Goal: Task Accomplishment & Management: Use online tool/utility

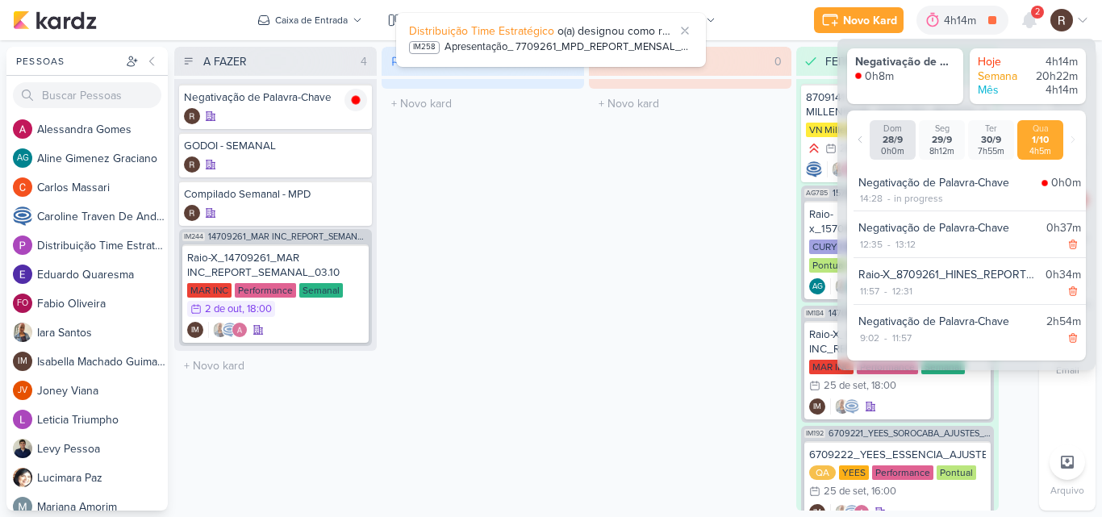
scroll to position [1801, 0]
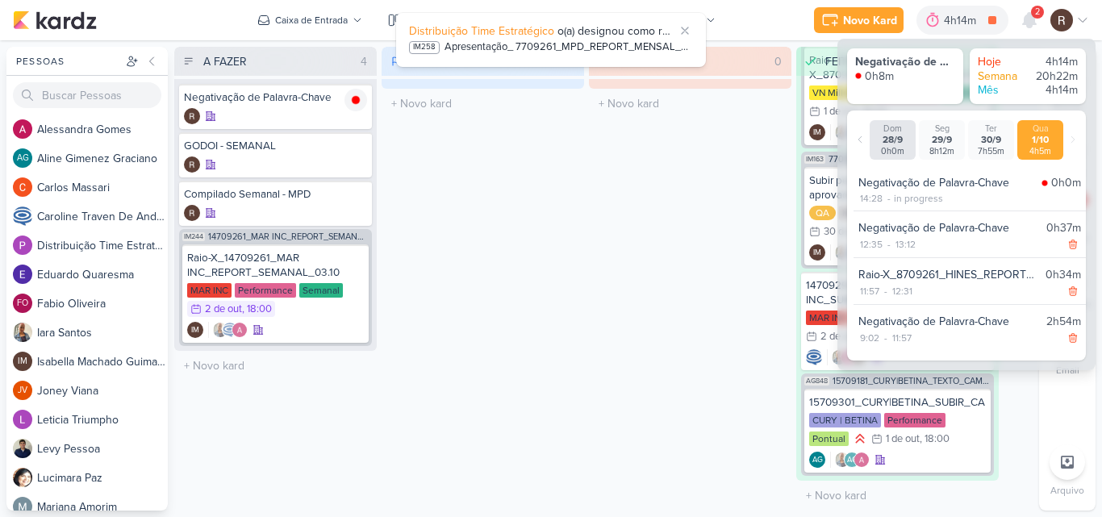
click at [649, 248] on div "AGUARDANDO 0 Mover Para Esquerda Mover Para Direita [GEOGRAPHIC_DATA] O título …" at bounding box center [690, 279] width 203 height 464
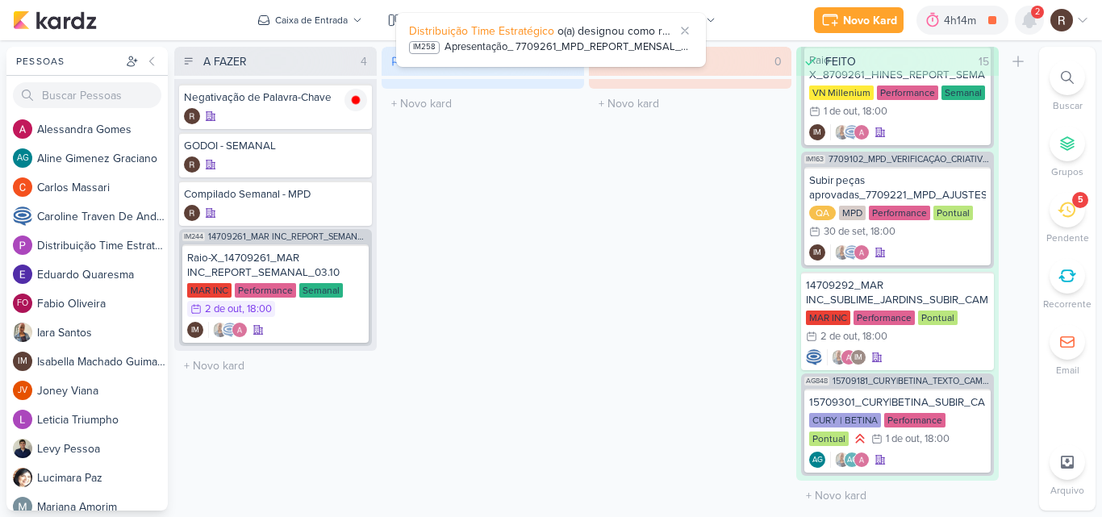
click at [1030, 27] on icon at bounding box center [1029, 20] width 13 height 15
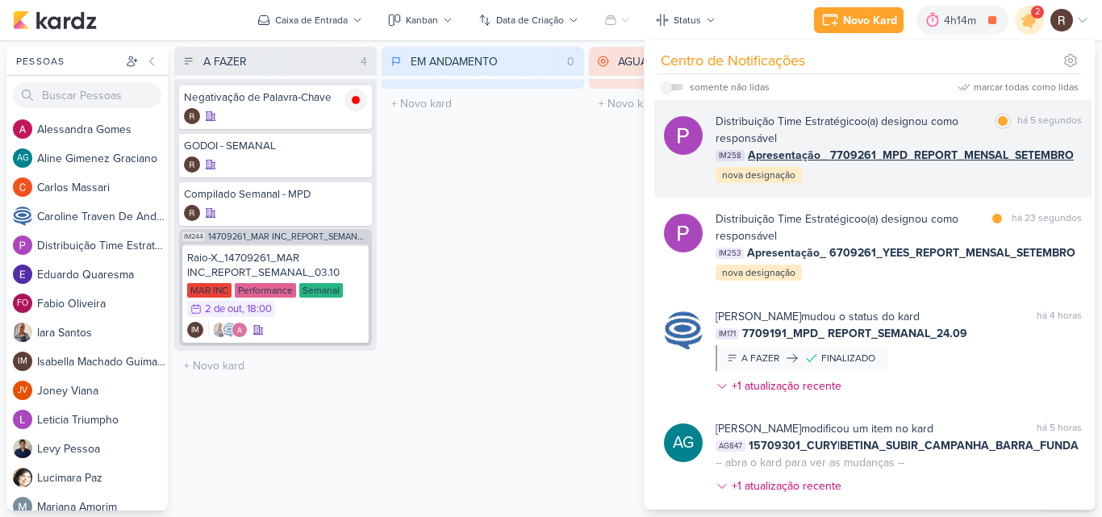
click at [933, 179] on div "Distribuição Time Estratégico o(a) designou como responsável marcar como lida h…" at bounding box center [899, 149] width 366 height 72
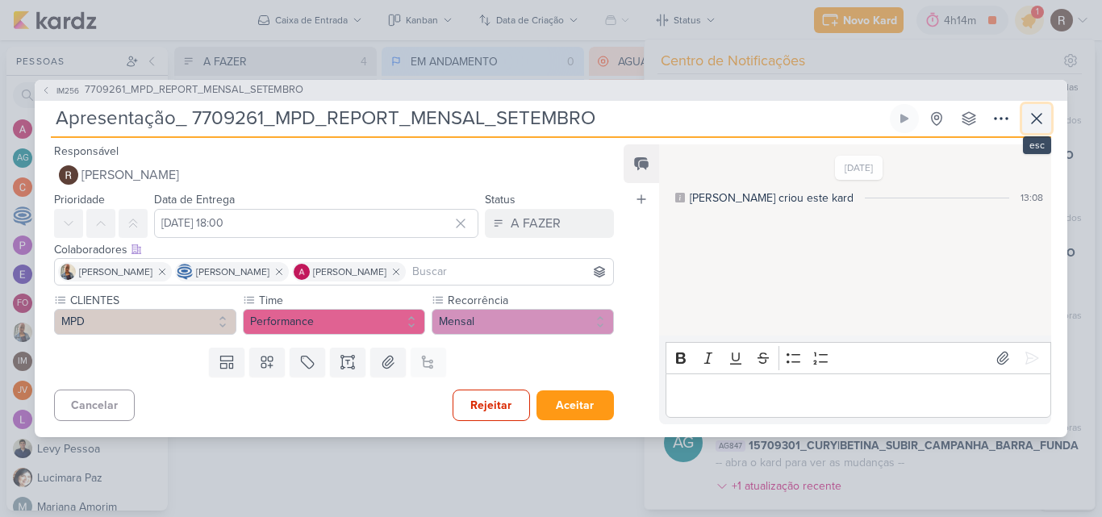
click at [1033, 119] on icon at bounding box center [1036, 118] width 19 height 19
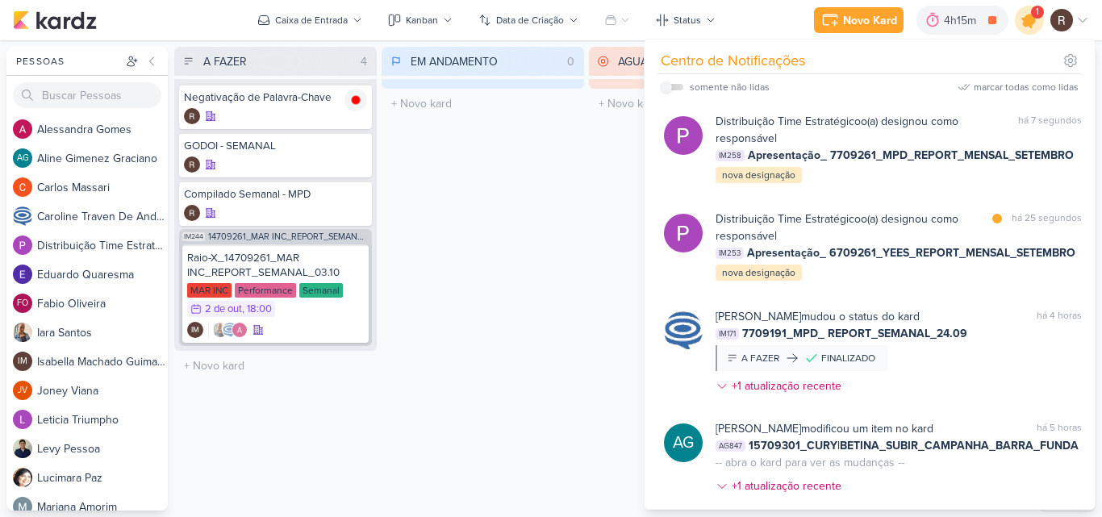
click at [1026, 23] on icon at bounding box center [1029, 19] width 19 height 19
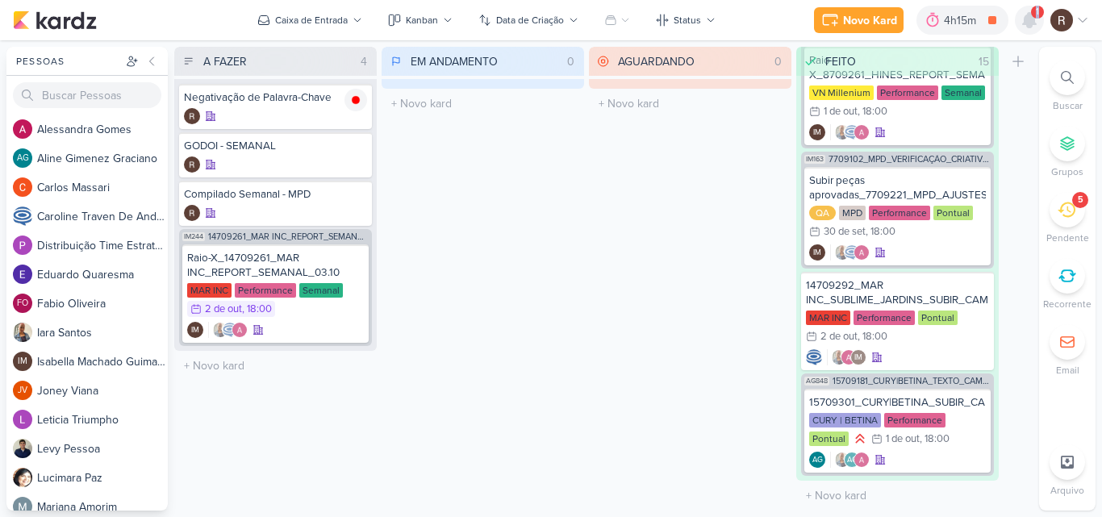
click at [1026, 23] on icon at bounding box center [1029, 20] width 13 height 15
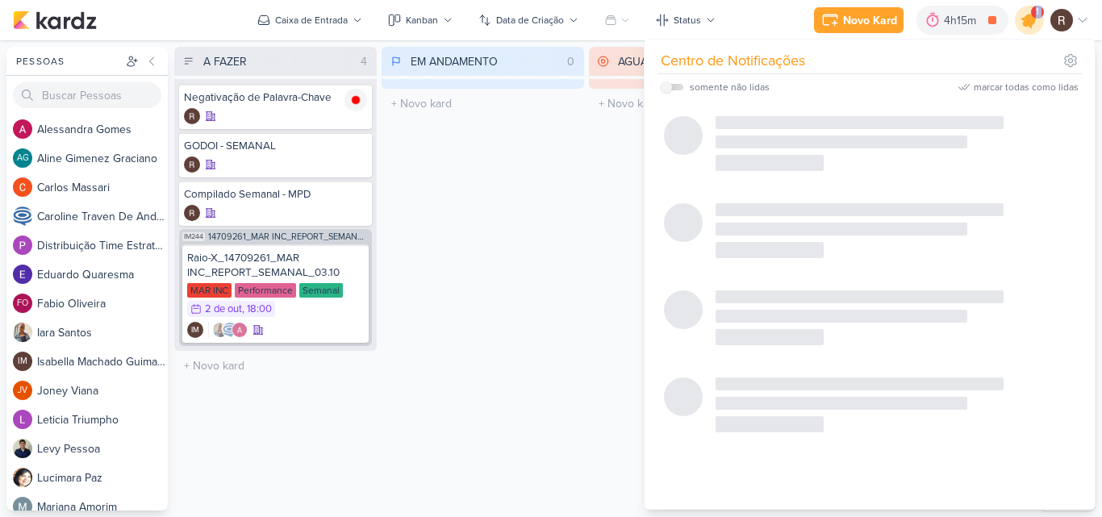
click at [1026, 23] on icon at bounding box center [1029, 19] width 19 height 19
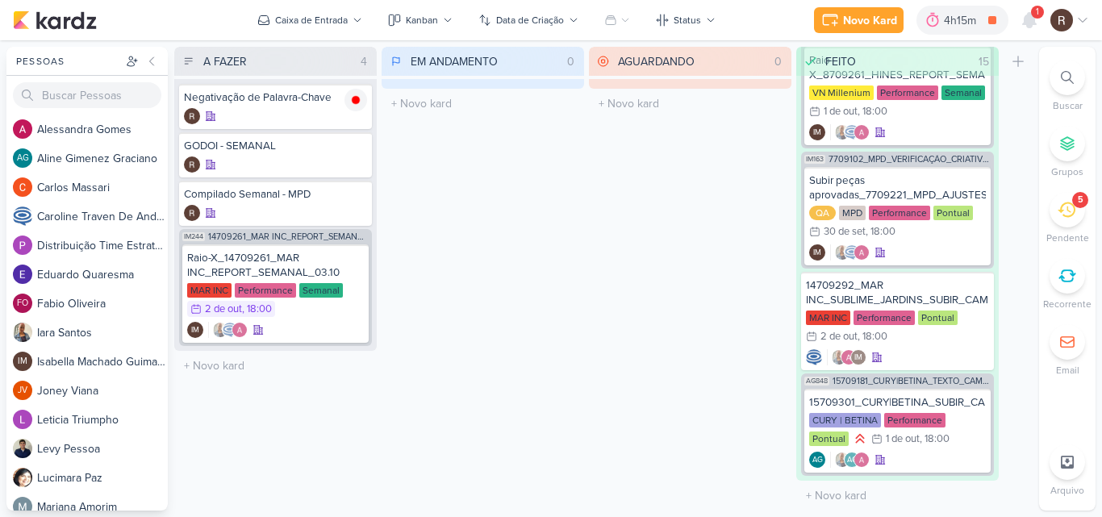
click at [1070, 219] on div "5" at bounding box center [1067, 209] width 35 height 35
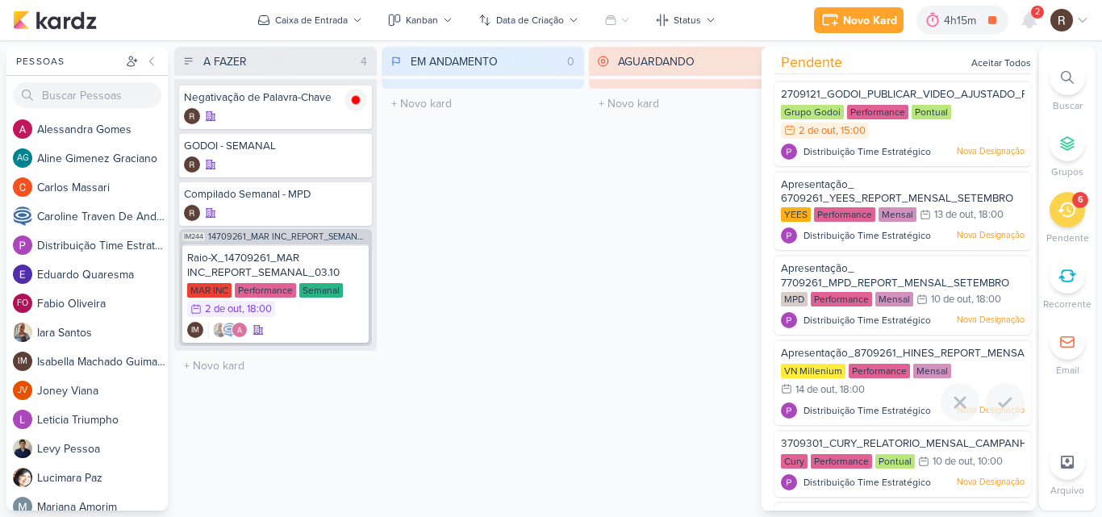
scroll to position [0, 0]
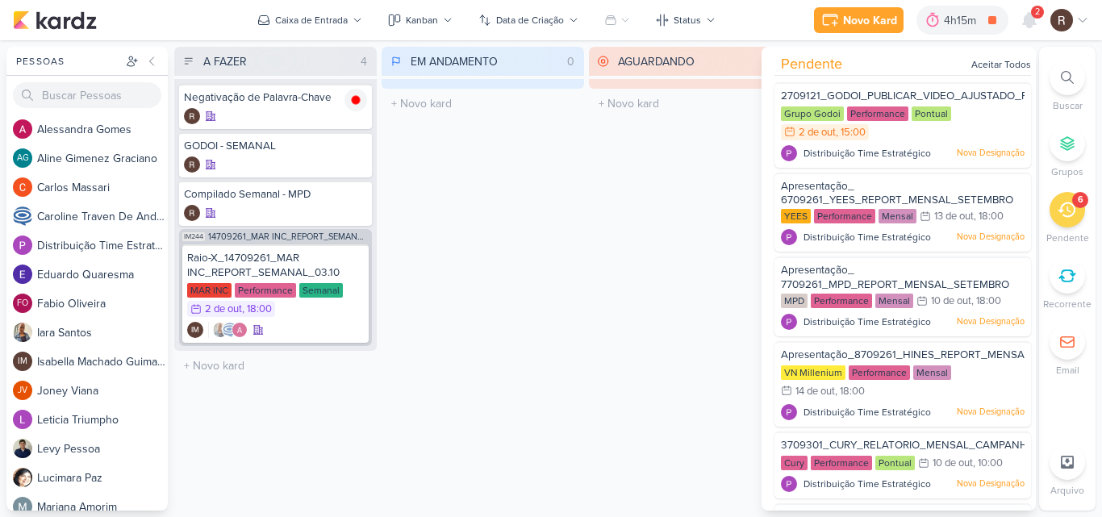
click at [526, 246] on div "EM ANDAMENTO 0 Mover Para Esquerda Mover Para Direita [GEOGRAPHIC_DATA] O títul…" at bounding box center [483, 279] width 203 height 464
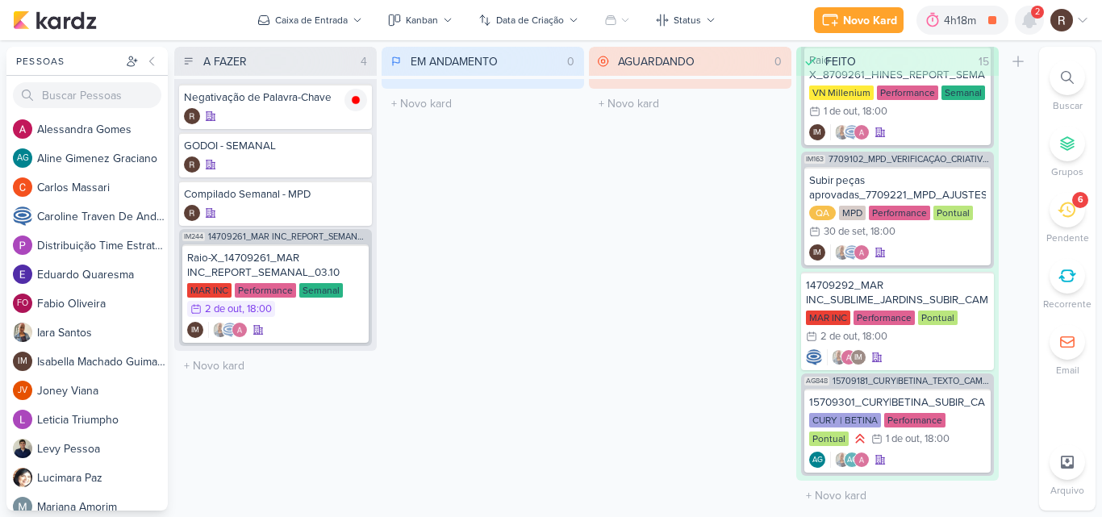
click at [1025, 21] on icon at bounding box center [1029, 20] width 13 height 15
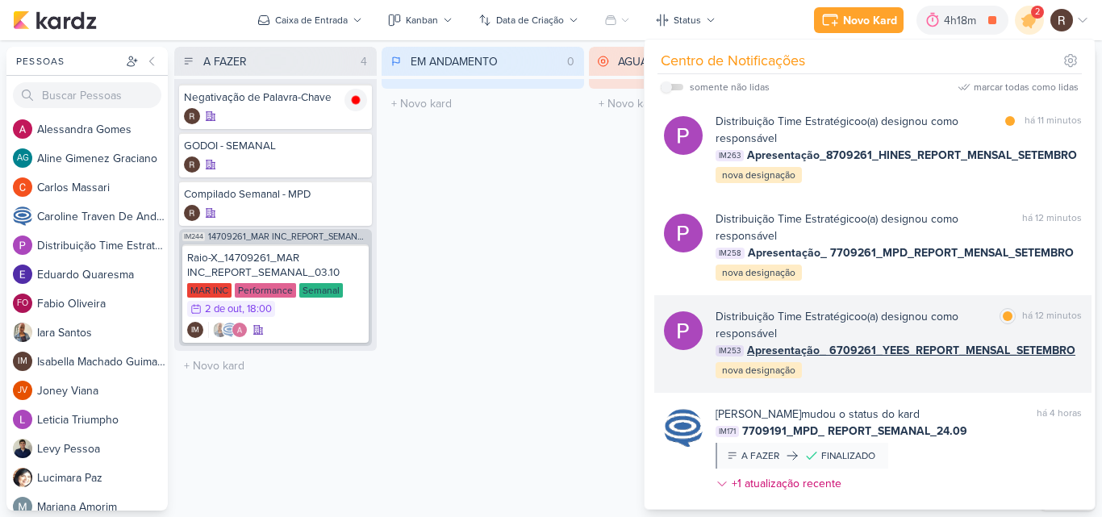
click at [946, 327] on div "Distribuição Time Estratégico o(a) designou como responsável" at bounding box center [855, 325] width 278 height 34
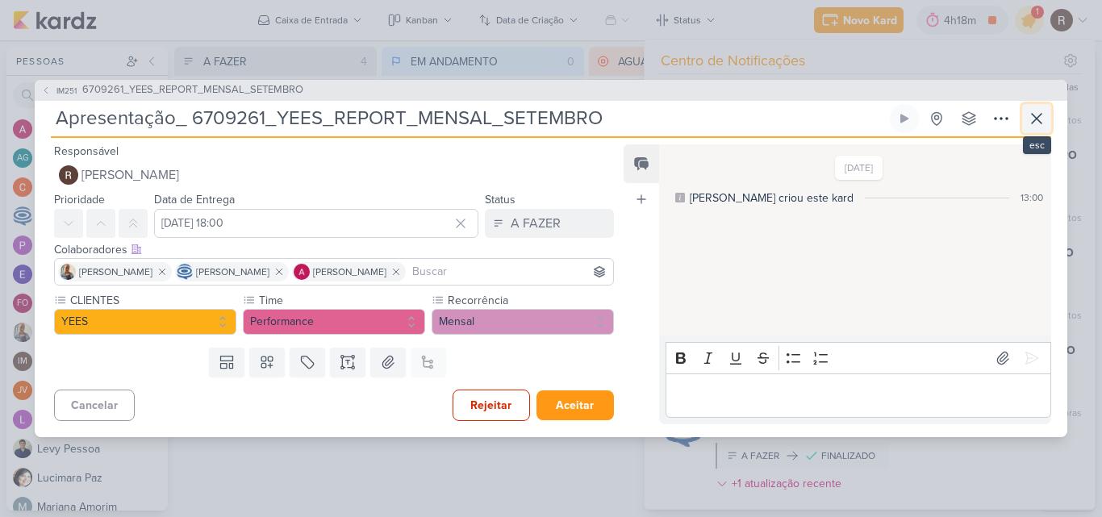
click at [1038, 119] on icon at bounding box center [1037, 119] width 10 height 10
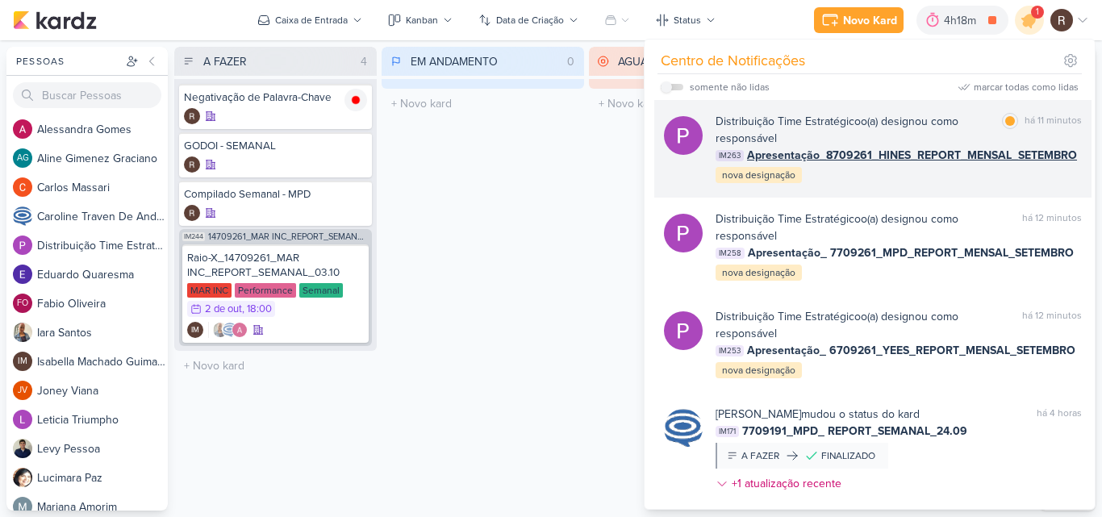
click at [975, 139] on div "Distribuição Time Estratégico o(a) designou como responsável" at bounding box center [856, 130] width 280 height 34
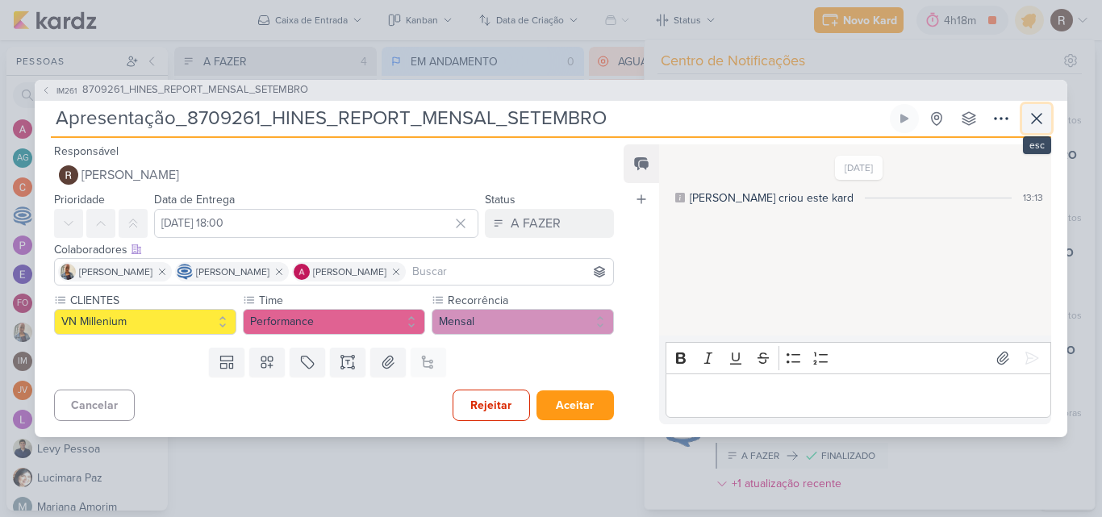
click at [1032, 126] on icon at bounding box center [1036, 118] width 19 height 19
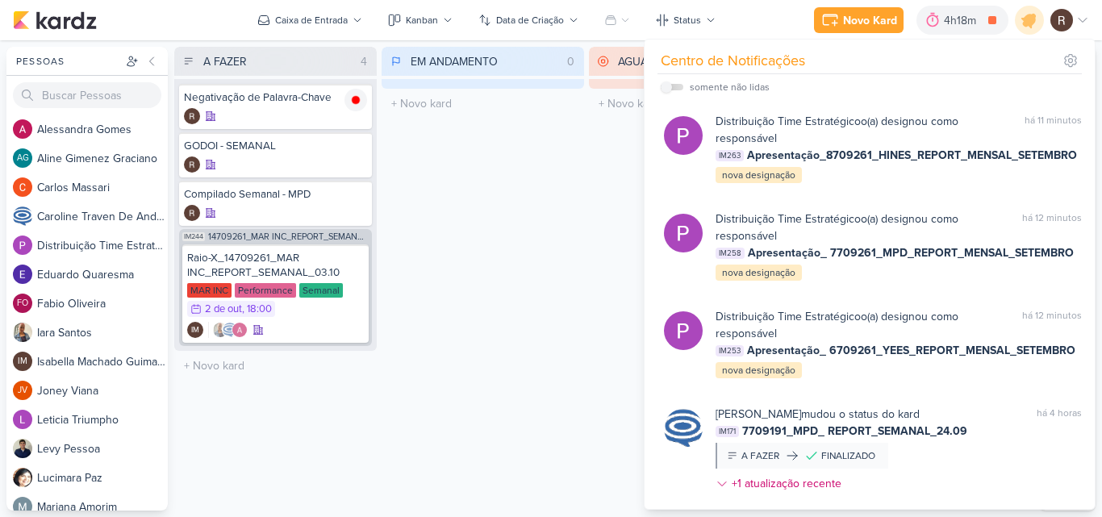
click at [504, 265] on div "EM ANDAMENTO 0 Mover Para Esquerda Mover Para Direita [GEOGRAPHIC_DATA] O títul…" at bounding box center [483, 279] width 203 height 464
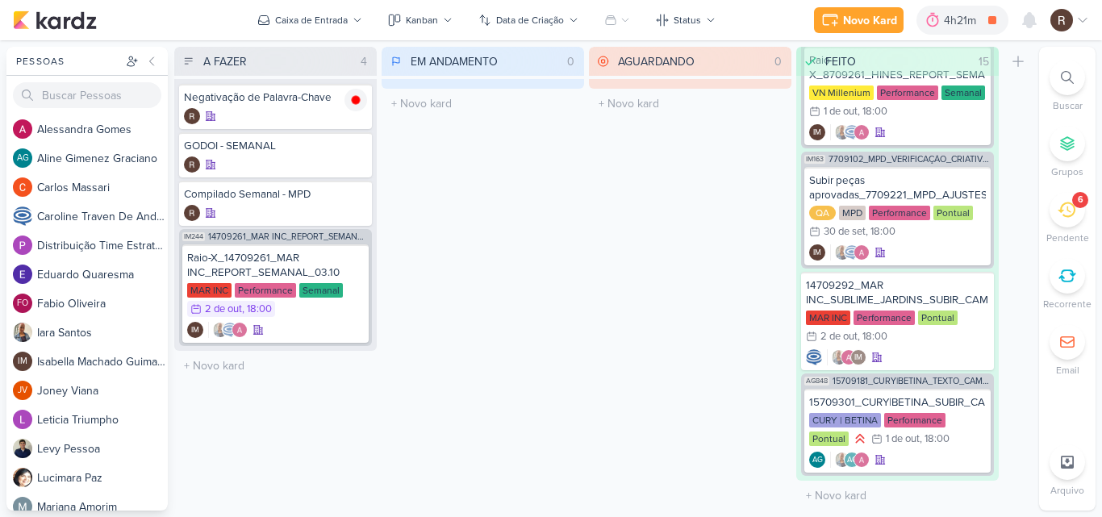
click at [1059, 222] on div "6" at bounding box center [1067, 209] width 35 height 35
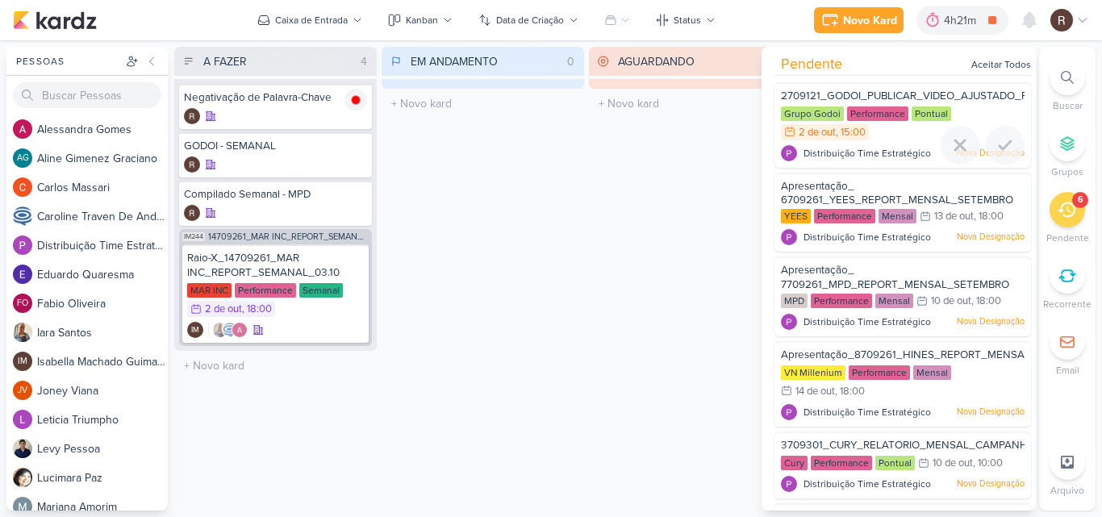
click at [888, 143] on div "2709121_GODOI_PUBLICAR_VIDEO_AJUSTADO_PERFORMANCE_AB Grupo Godoi Performance Po…" at bounding box center [903, 125] width 257 height 86
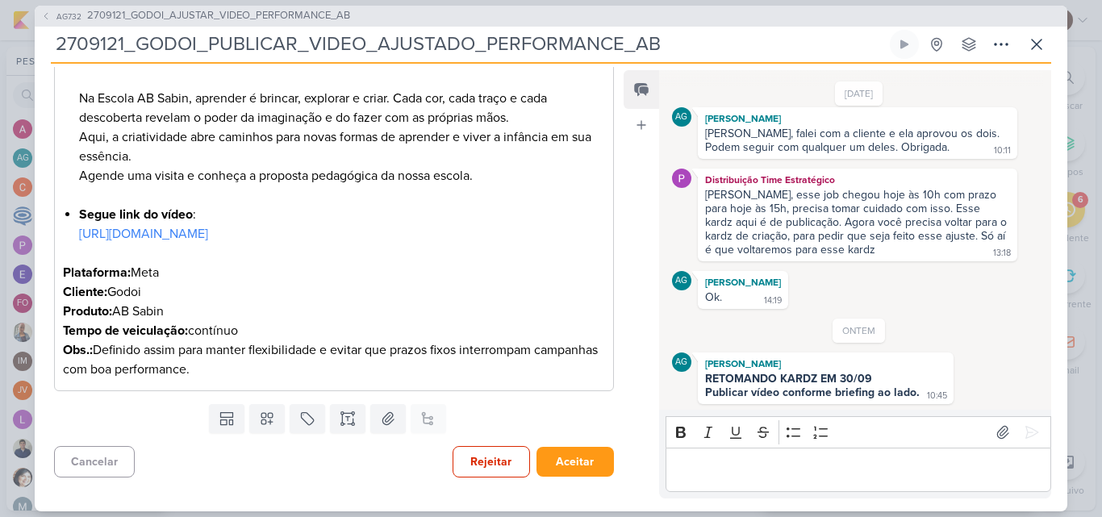
scroll to position [394, 0]
click at [194, 226] on link "[URL][DOMAIN_NAME]" at bounding box center [143, 234] width 129 height 16
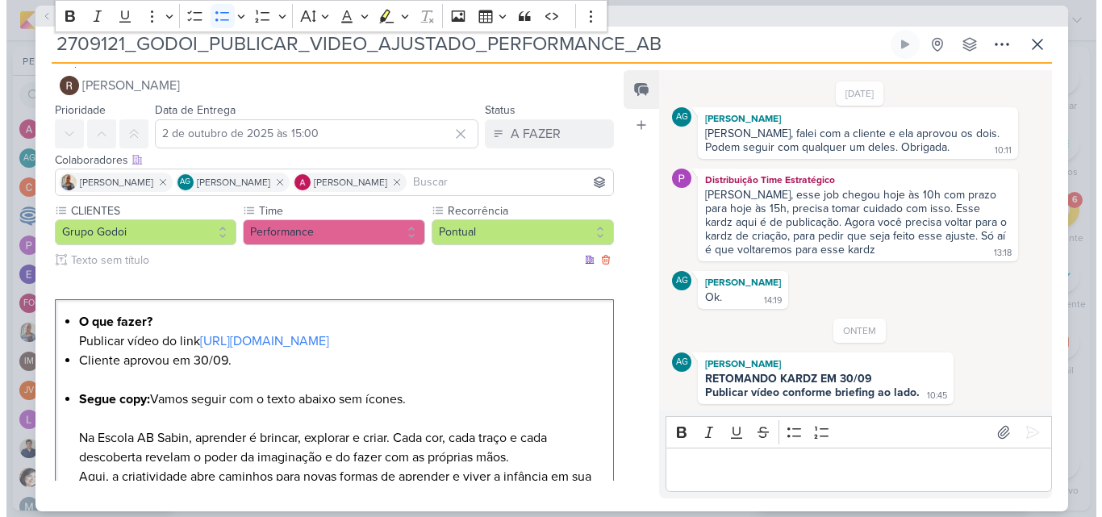
scroll to position [0, 0]
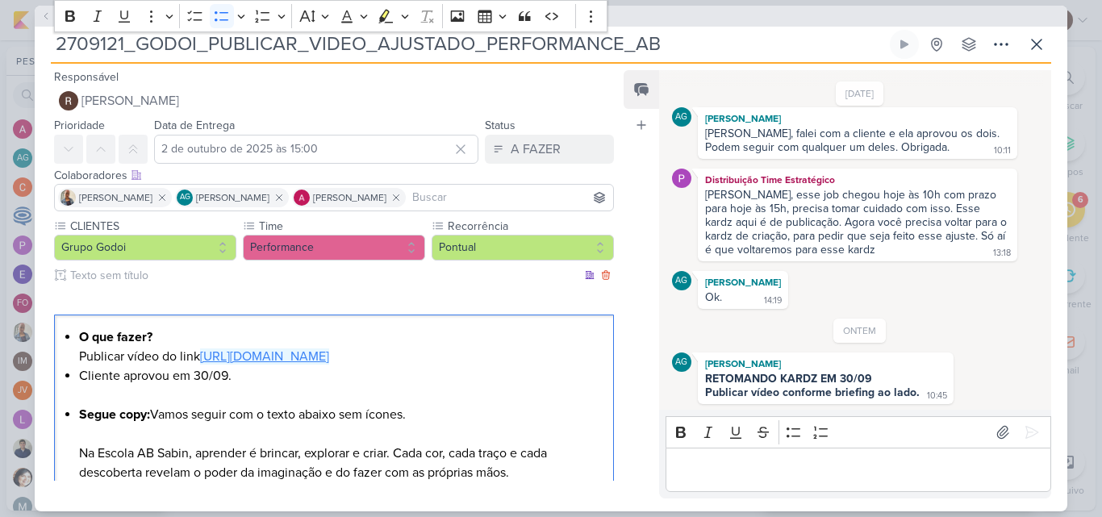
click at [274, 358] on link "[URL][DOMAIN_NAME]" at bounding box center [264, 357] width 129 height 16
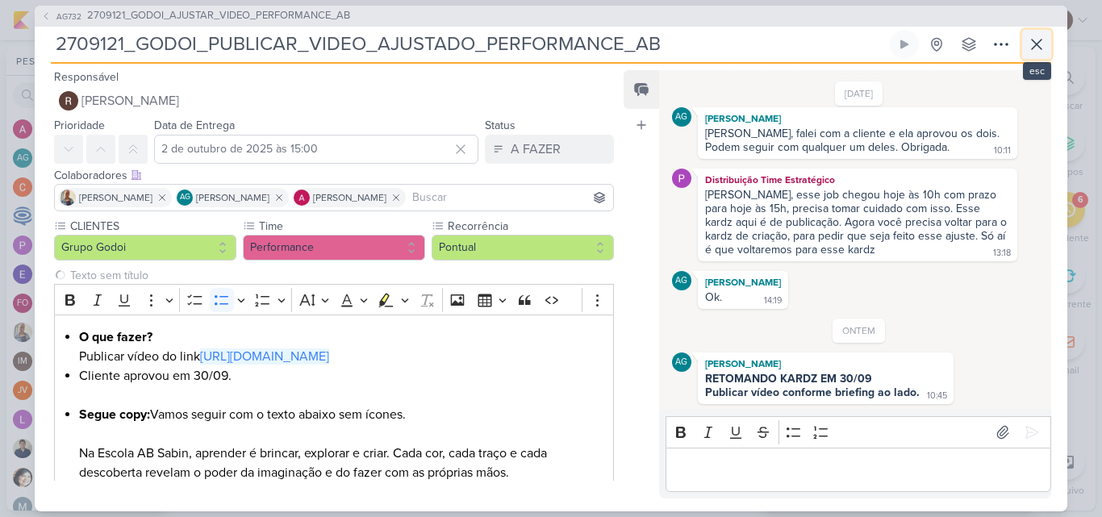
click at [1034, 52] on icon at bounding box center [1036, 44] width 19 height 19
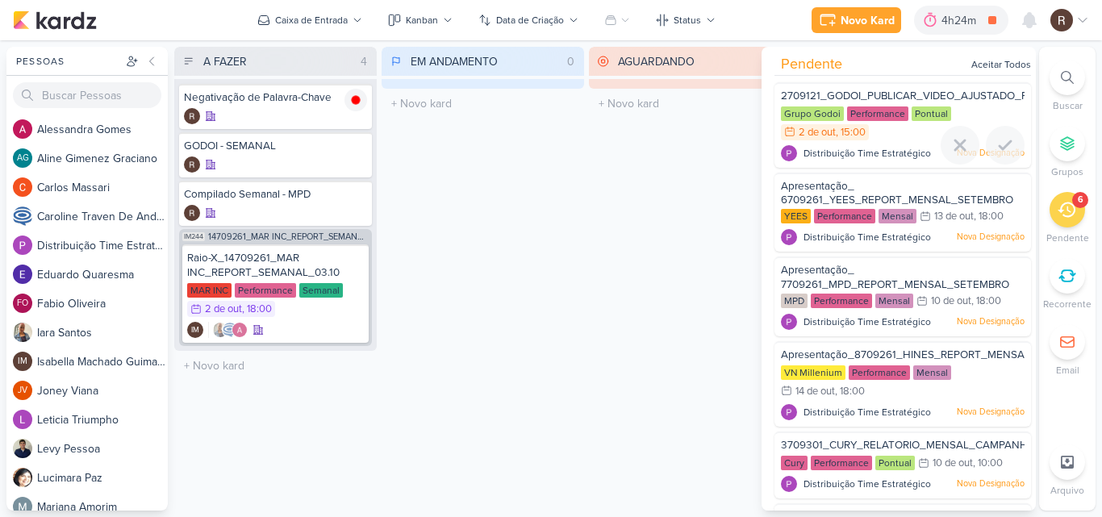
click at [888, 129] on div "Grupo Godoi Performance Pontual 2/10 2 de out , 15:00" at bounding box center [903, 123] width 244 height 35
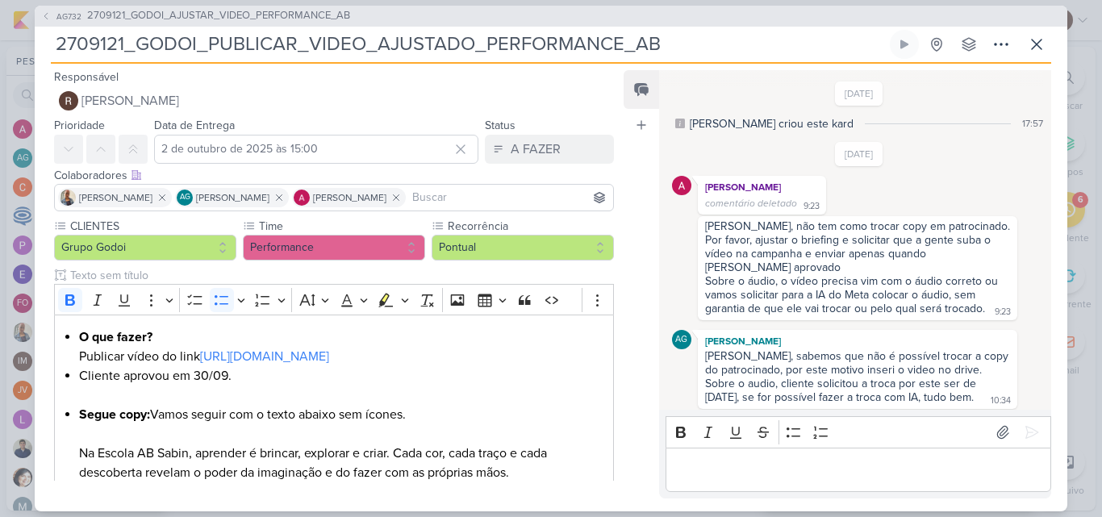
scroll to position [1431, 0]
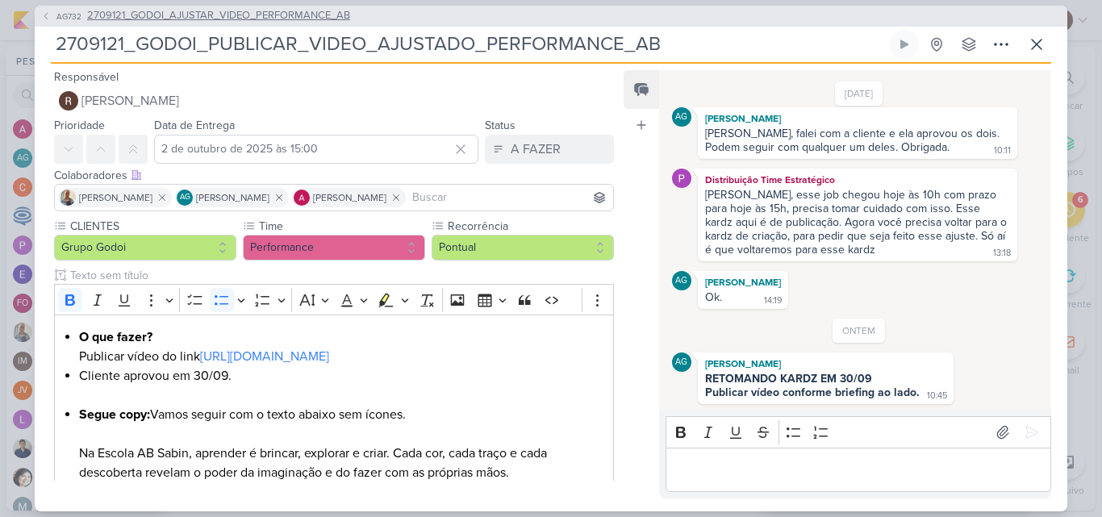
click at [334, 12] on span "2709121_GODOI_AJUSTAR_VIDEO_PERFORMANCE_AB" at bounding box center [218, 16] width 263 height 16
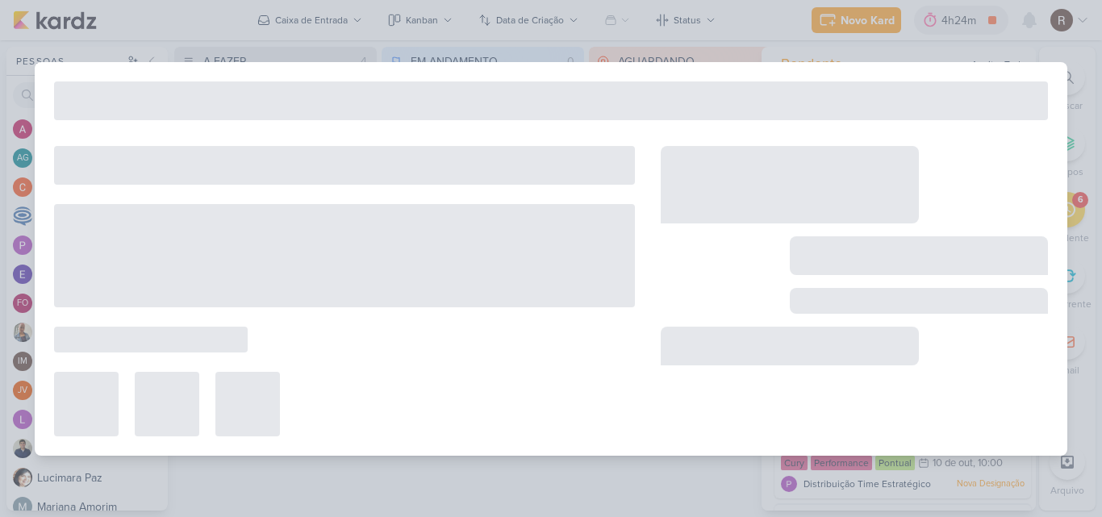
type input "2709121_GODOI_AJUSTAR_VIDEO_PERFORMANCE_AB"
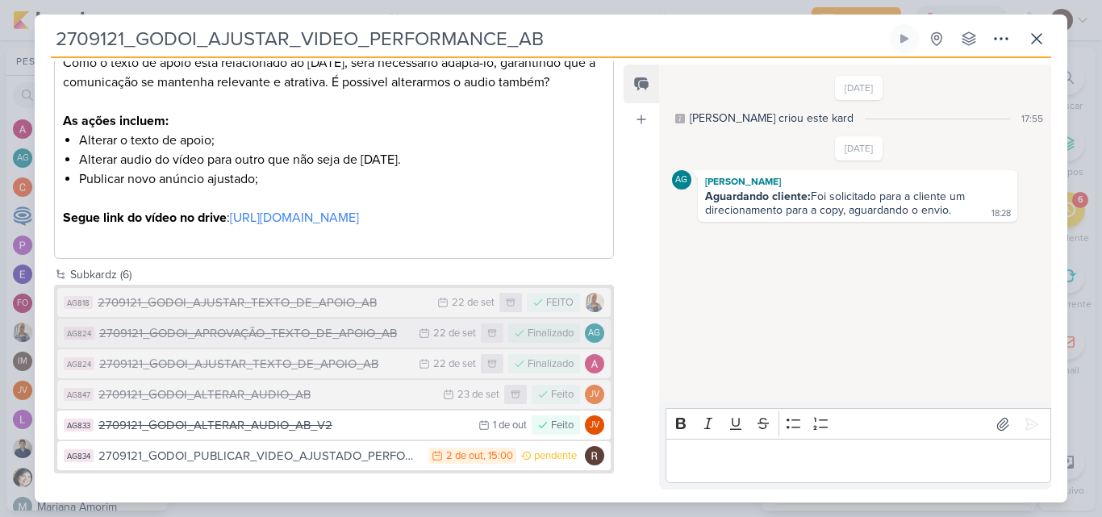
scroll to position [323, 0]
click at [1048, 42] on button at bounding box center [1036, 38] width 29 height 29
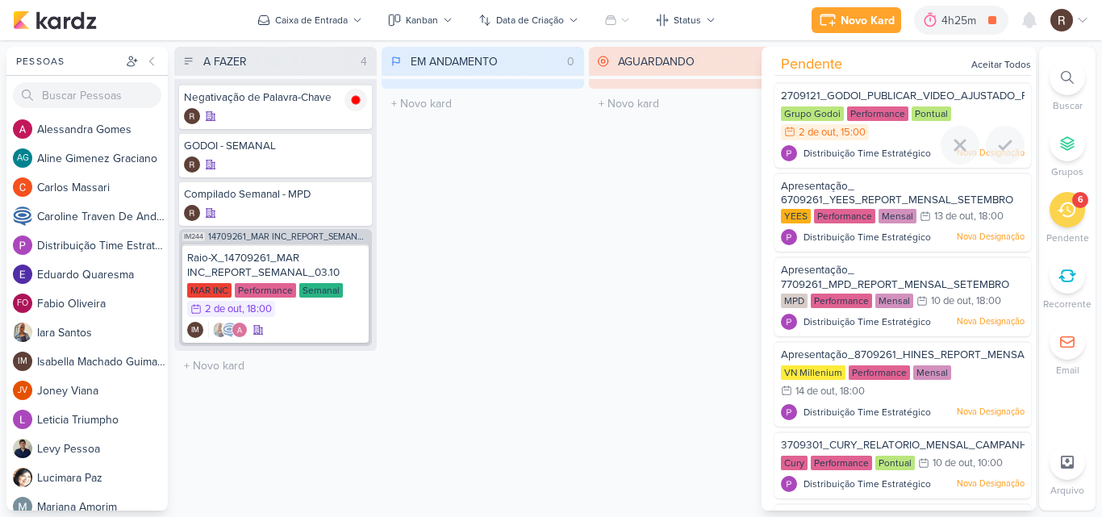
click at [887, 129] on div "Grupo Godoi Performance Pontual 2/10 2 de out , 15:00" at bounding box center [903, 123] width 244 height 35
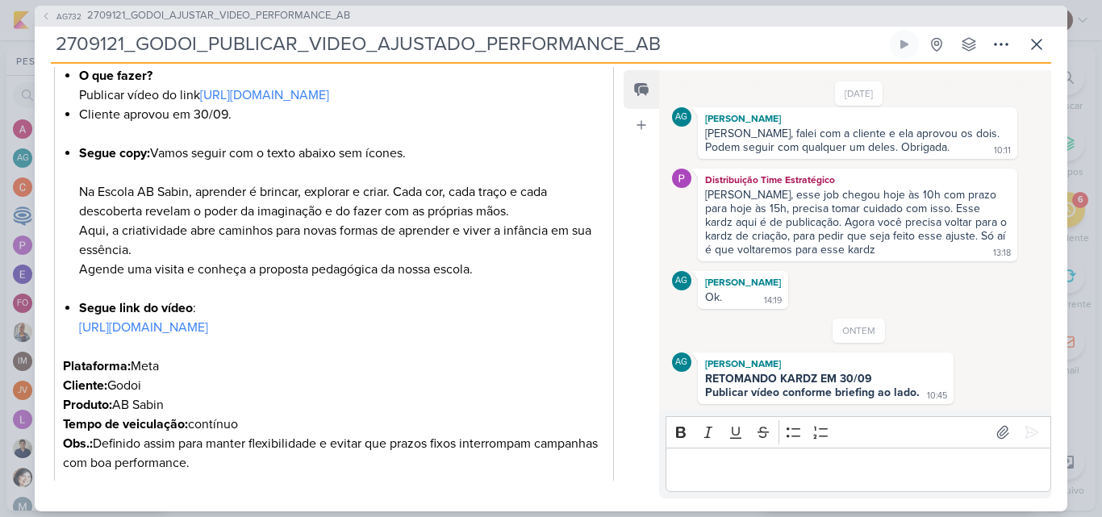
scroll to position [232, 0]
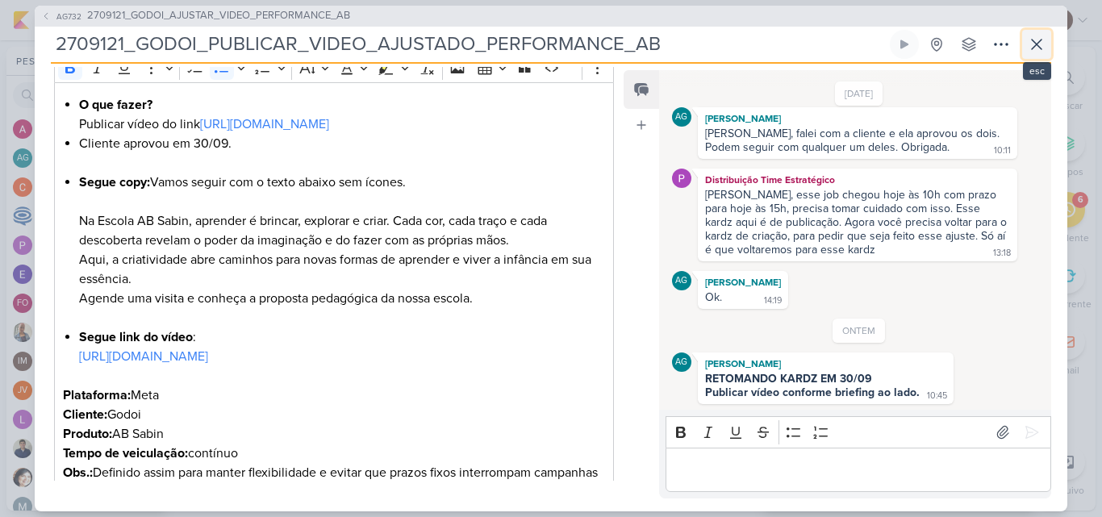
click at [1033, 52] on icon at bounding box center [1036, 44] width 19 height 19
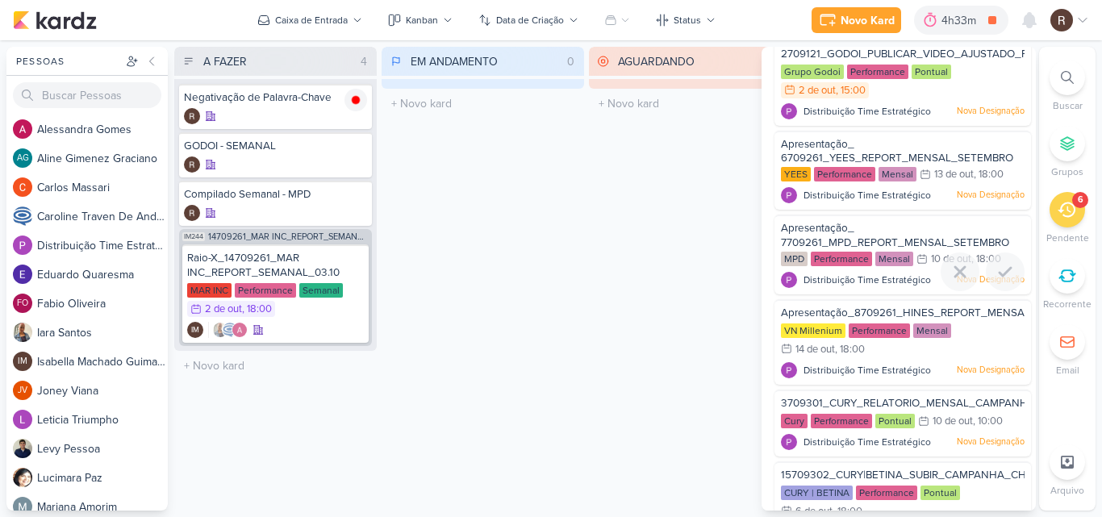
scroll to position [81, 0]
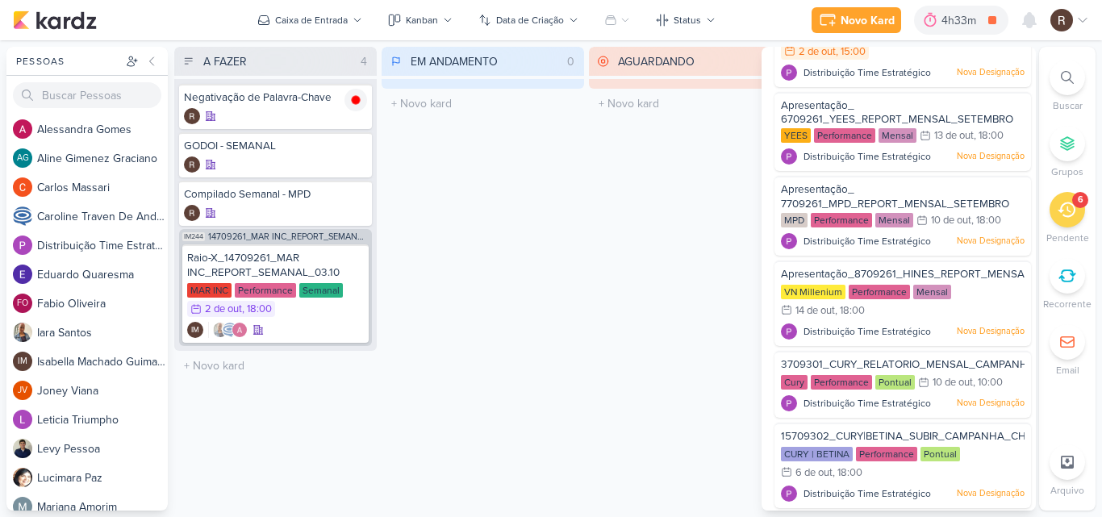
click at [627, 291] on div "AGUARDANDO 0 Mover Para Esquerda Mover Para Direita [GEOGRAPHIC_DATA] O título …" at bounding box center [690, 279] width 203 height 464
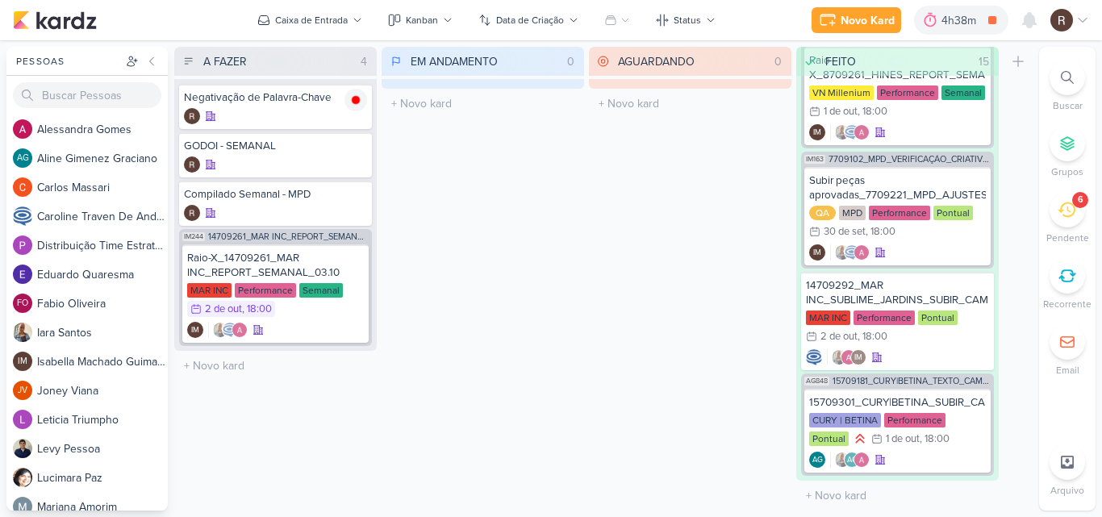
click at [1065, 199] on div "6" at bounding box center [1067, 209] width 35 height 35
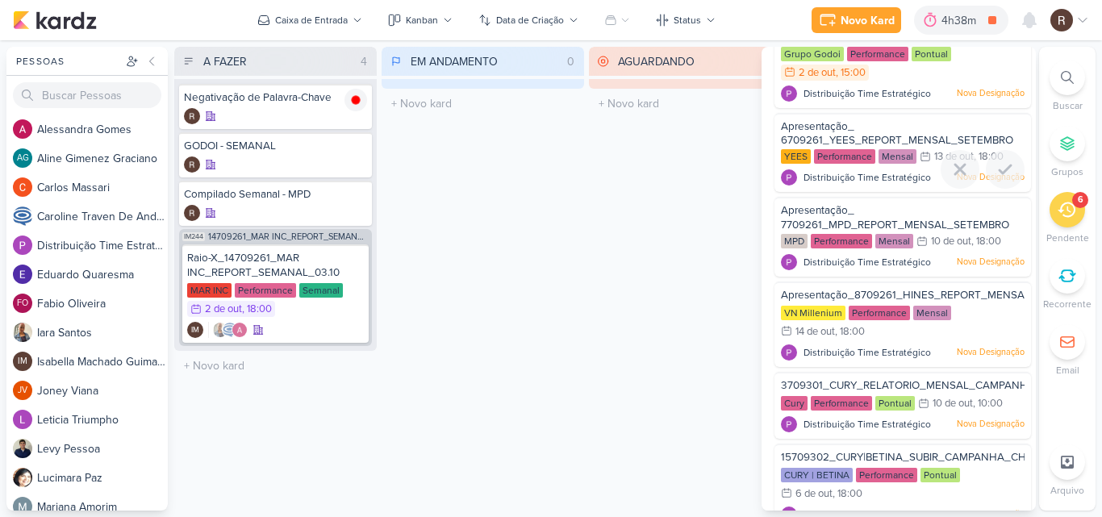
scroll to position [0, 0]
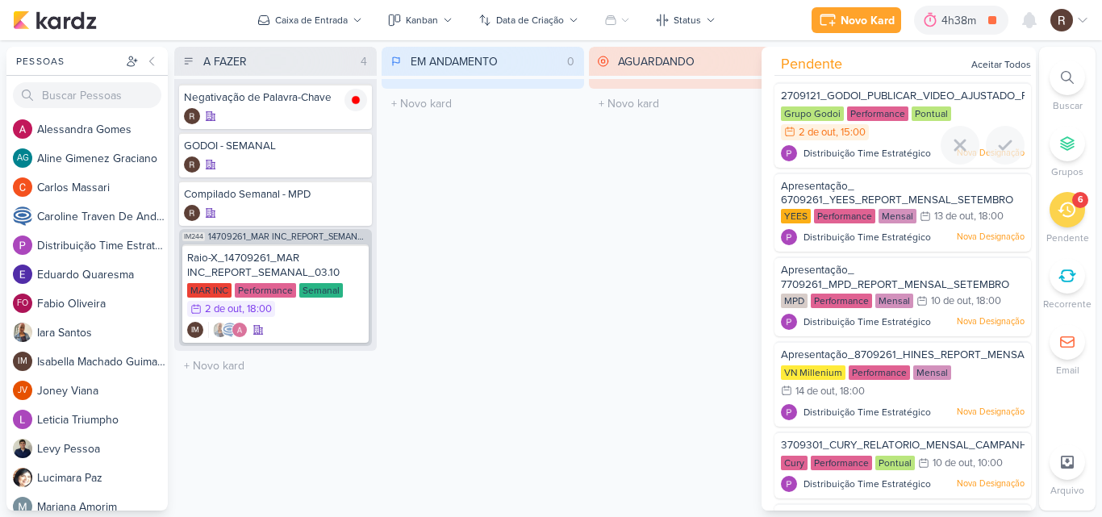
click at [858, 106] on div "Performance" at bounding box center [877, 113] width 61 height 15
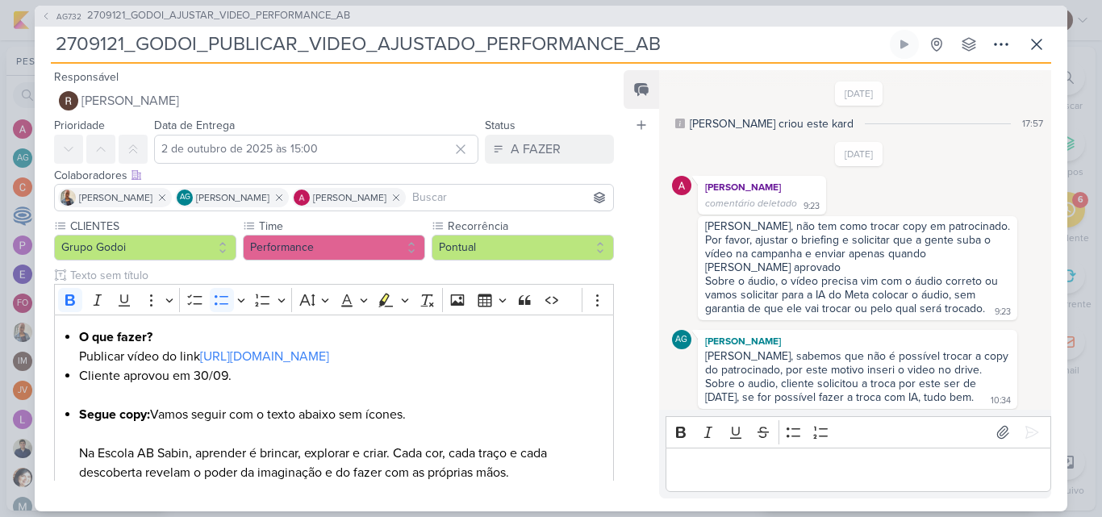
scroll to position [1431, 0]
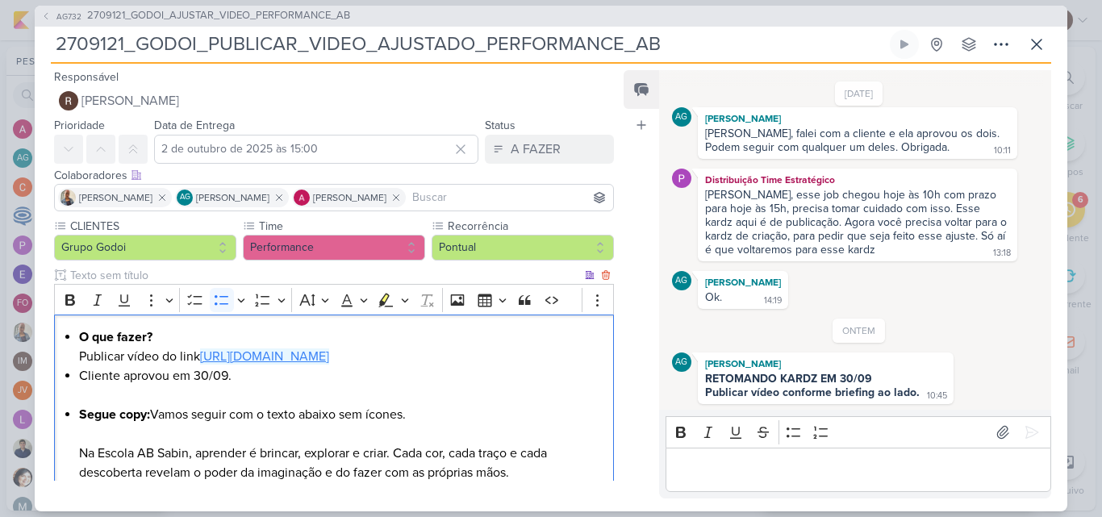
click at [302, 357] on link "[URL][DOMAIN_NAME]" at bounding box center [264, 357] width 129 height 16
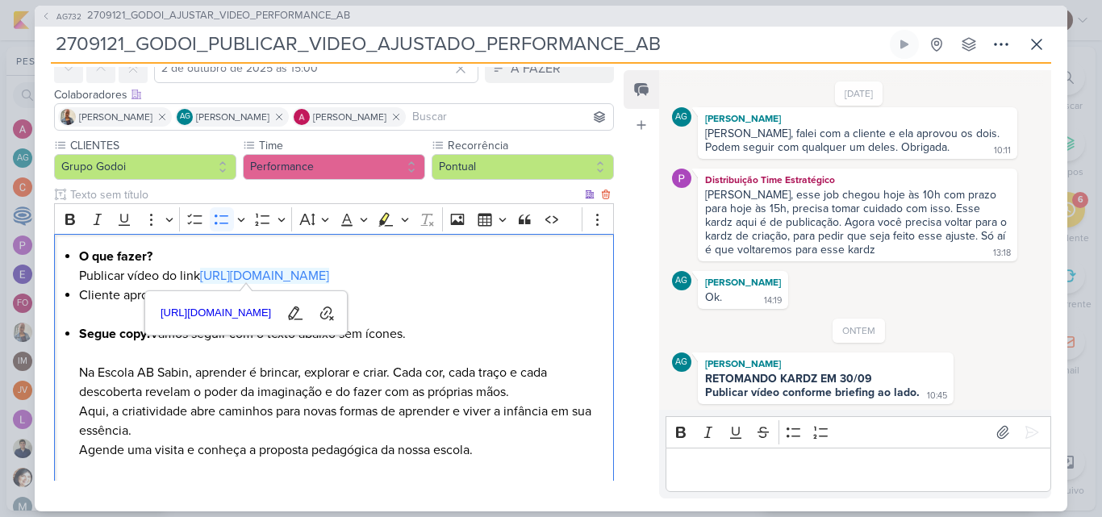
scroll to position [161, 0]
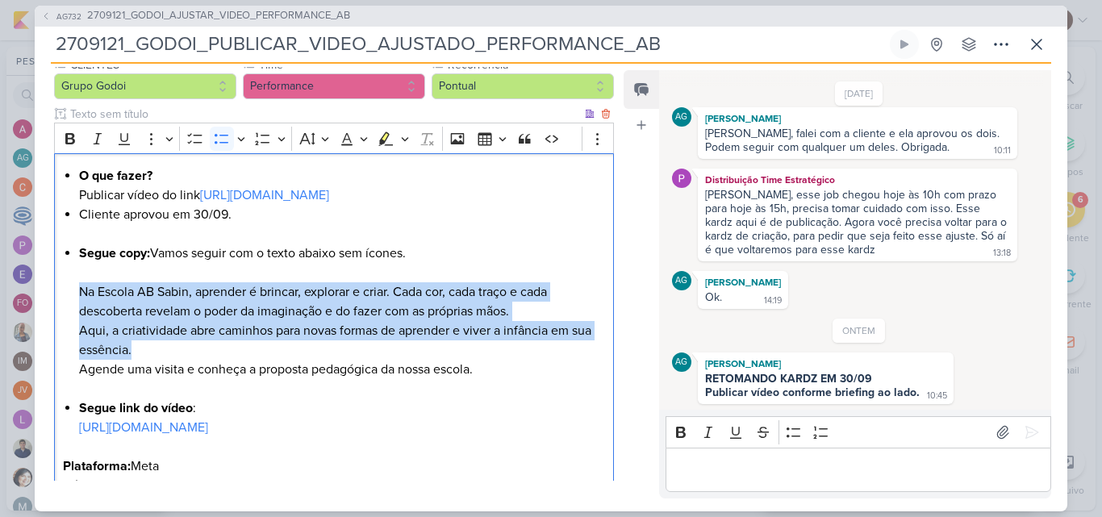
drag, startPoint x: 77, startPoint y: 309, endPoint x: 165, endPoint y: 367, distance: 104.7
click at [165, 367] on div "O que fazer? Publicar vídeo do link [URL][DOMAIN_NAME] Cliente aprovou em 30/09…" at bounding box center [334, 369] width 560 height 432
copy li "Na Escola AB Sabin, aprender é brincar, explorar e criar. Cada cor, cada traço …"
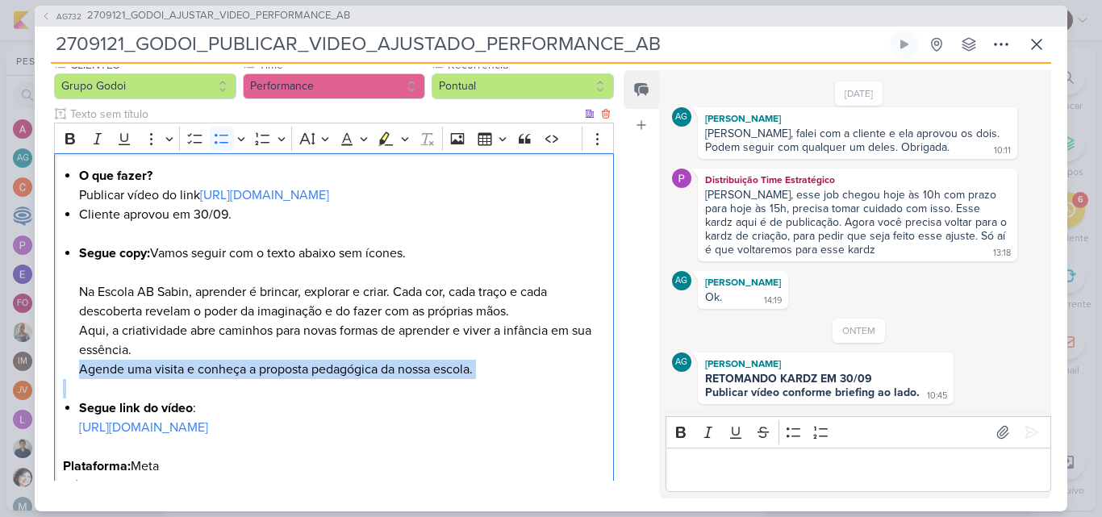
drag, startPoint x: 81, startPoint y: 390, endPoint x: 481, endPoint y: 400, distance: 399.5
click at [481, 400] on div "O que fazer? Publicar vídeo do link [URL][DOMAIN_NAME] Cliente aprovou em 30/09…" at bounding box center [334, 369] width 560 height 432
copy li "Agende uma visita e conheça a proposta pedagógica da nossa escola."
drag, startPoint x: 81, startPoint y: 307, endPoint x: 505, endPoint y: 397, distance: 433.9
click at [505, 379] on li "Segue copy: Vamos seguir com o texto abaixo sem ícones. Na Escola AB Sabin, apr…" at bounding box center [342, 312] width 526 height 136
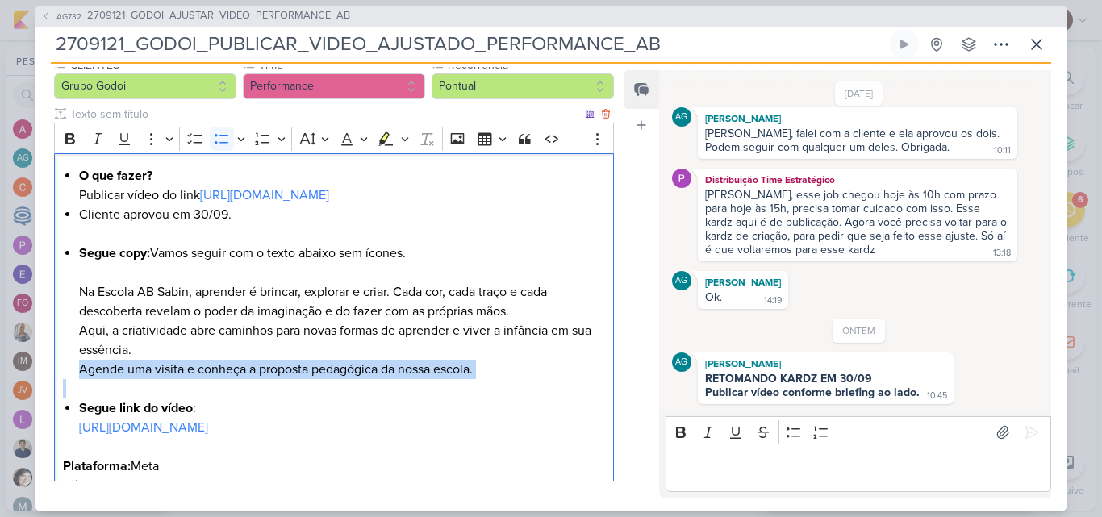
copy li "Na Escola AB Sabin, aprender é brincar, explorar e criar. Cada cor, cada traço …"
click at [83, 311] on li "Segue copy: Vamos seguir com o texto abaixo sem ícones. Na Escola AB Sabin, apr…" at bounding box center [342, 312] width 526 height 136
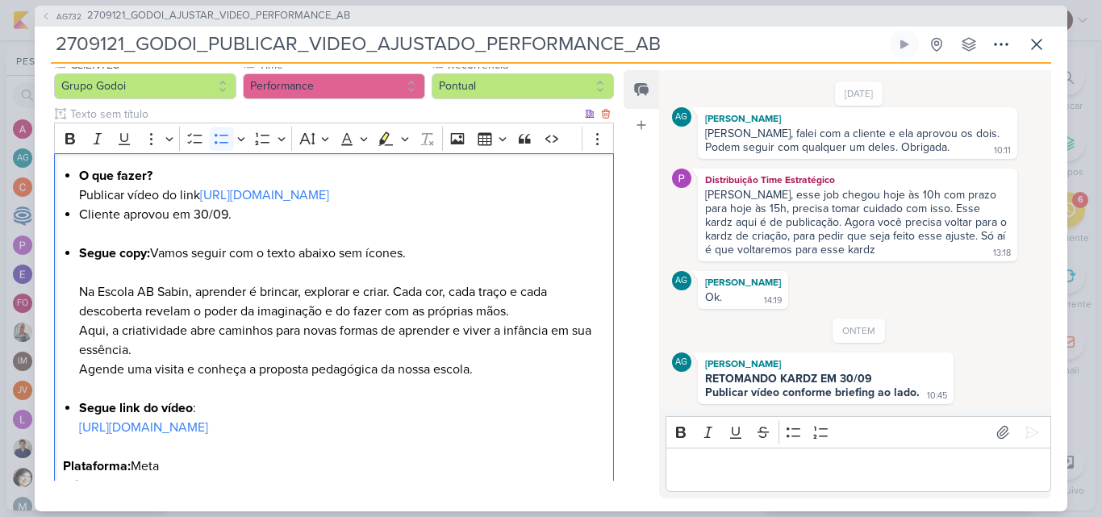
drag, startPoint x: 80, startPoint y: 311, endPoint x: 486, endPoint y: 390, distance: 414.1
click at [486, 379] on li "Segue copy: Vamos seguir com o texto abaixo sem ícones. Na Escola AB Sabin, apr…" at bounding box center [342, 312] width 526 height 136
copy li "Na Escola AB Sabin, aprender é brincar, explorar e criar. Cada cor, cada traço …"
click at [94, 310] on li "Segue copy: Vamos seguir com o texto abaixo sem ícones. Na Escola AB Sabin, apr…" at bounding box center [342, 312] width 526 height 136
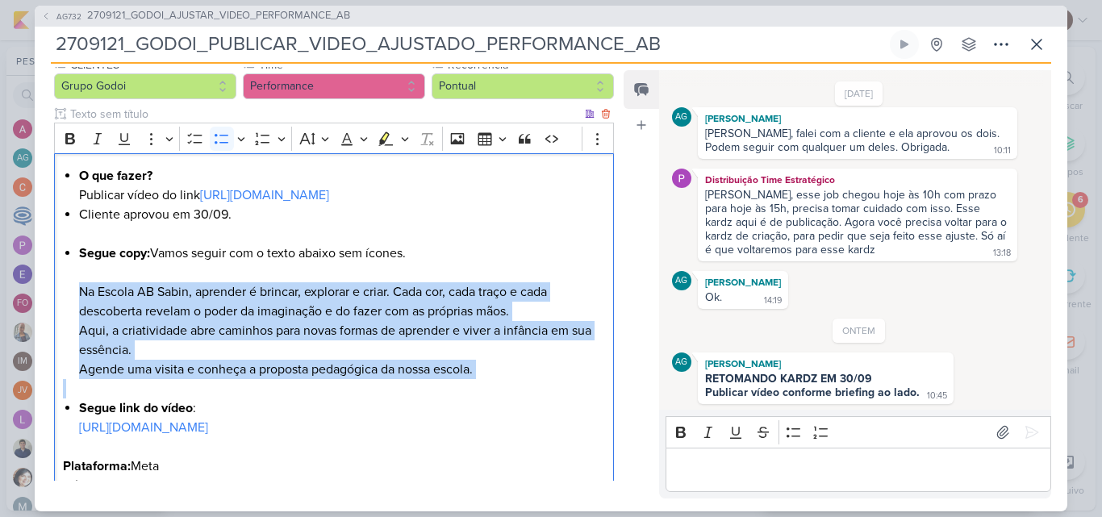
drag, startPoint x: 81, startPoint y: 308, endPoint x: 495, endPoint y: 399, distance: 422.8
click at [495, 399] on div "O que fazer? Publicar vídeo do link [URL][DOMAIN_NAME] Cliente aprovou em 30/09…" at bounding box center [334, 369] width 560 height 432
copy li "Na Escola AB Sabin, aprender é brincar, explorar e criar. Cada cor, cada traço …"
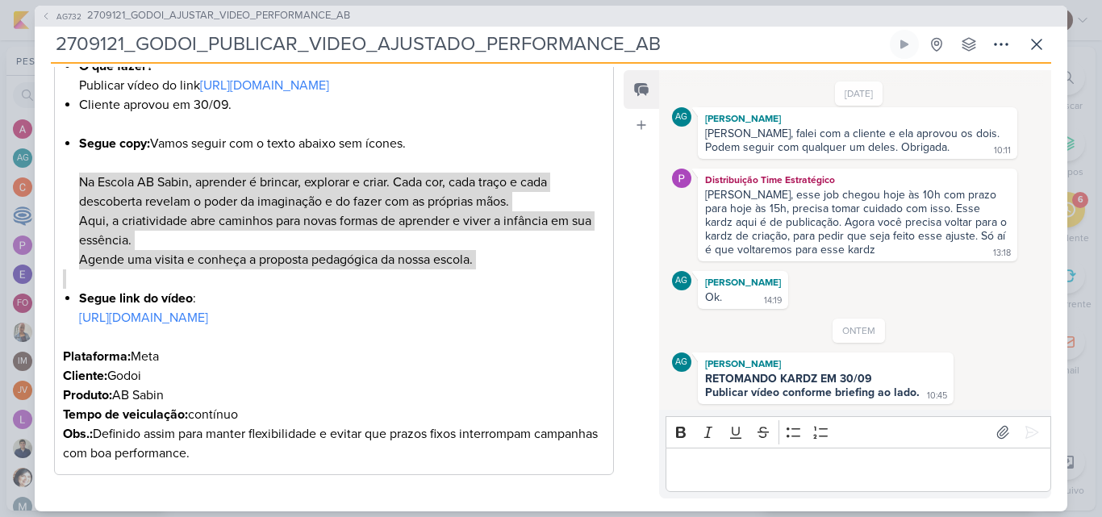
scroll to position [0, 0]
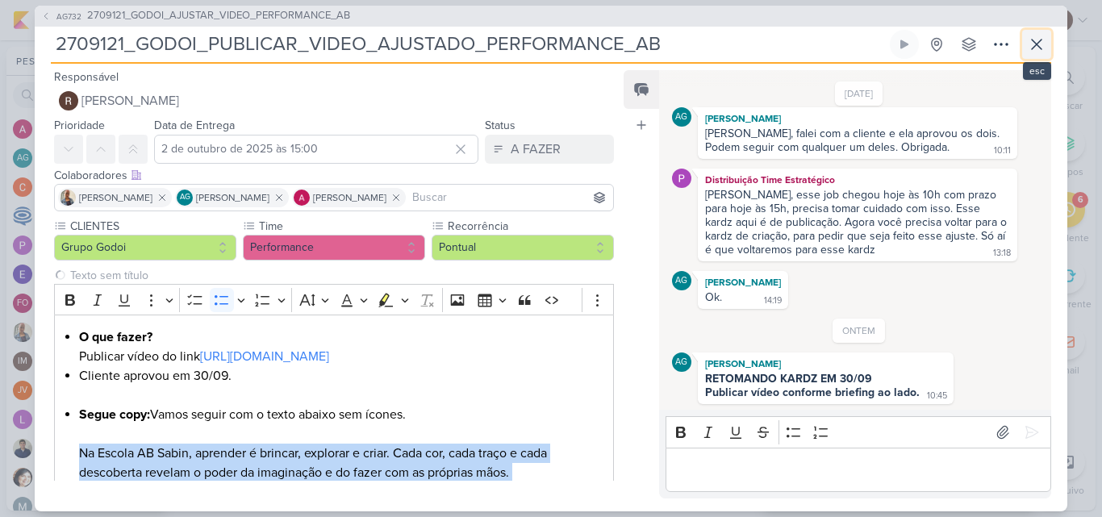
click at [1037, 46] on icon at bounding box center [1036, 44] width 19 height 19
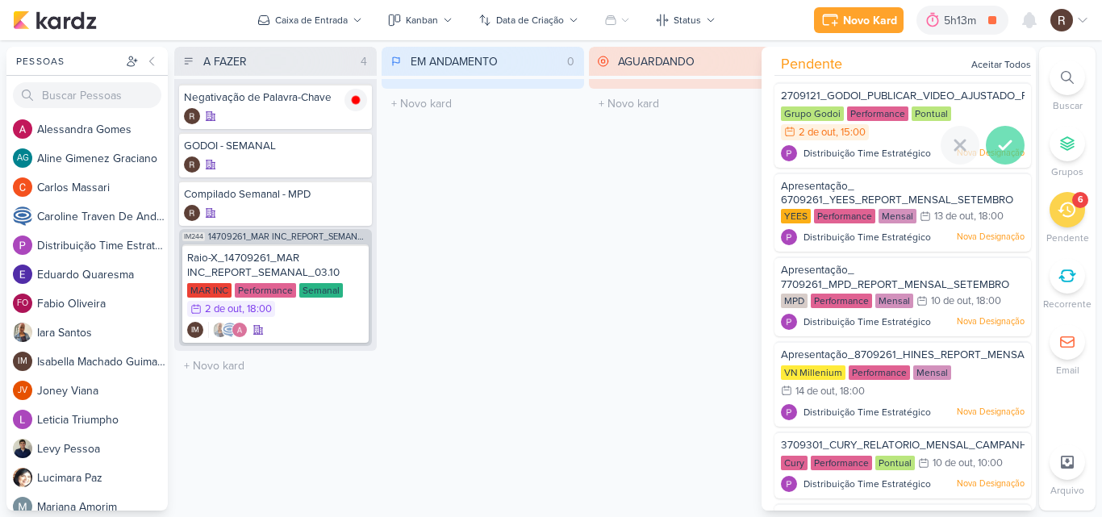
click at [1001, 141] on icon at bounding box center [1005, 145] width 19 height 19
